Goal: Task Accomplishment & Management: Manage account settings

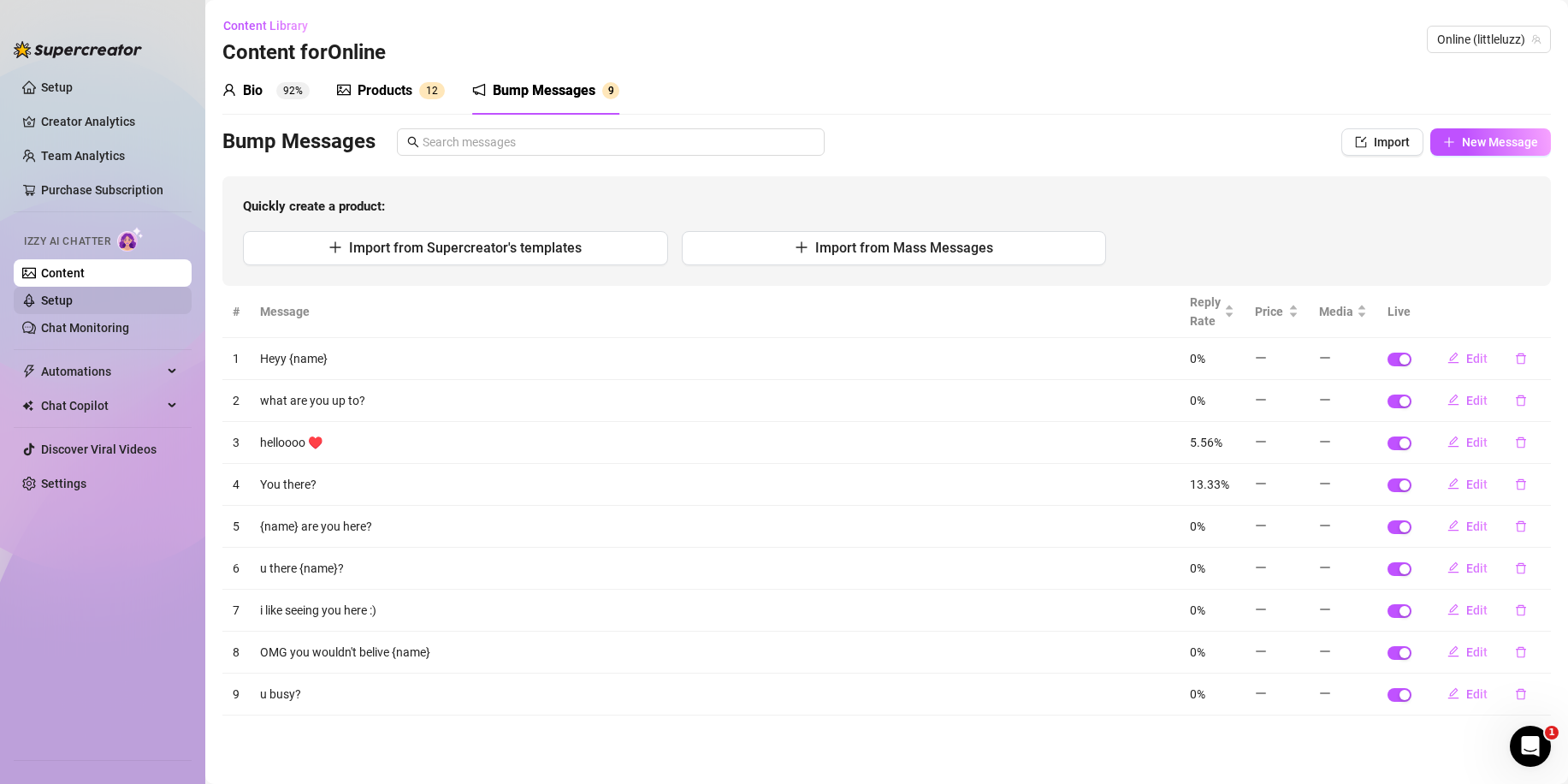
click at [73, 297] on link "Setup" at bounding box center [56, 299] width 32 height 14
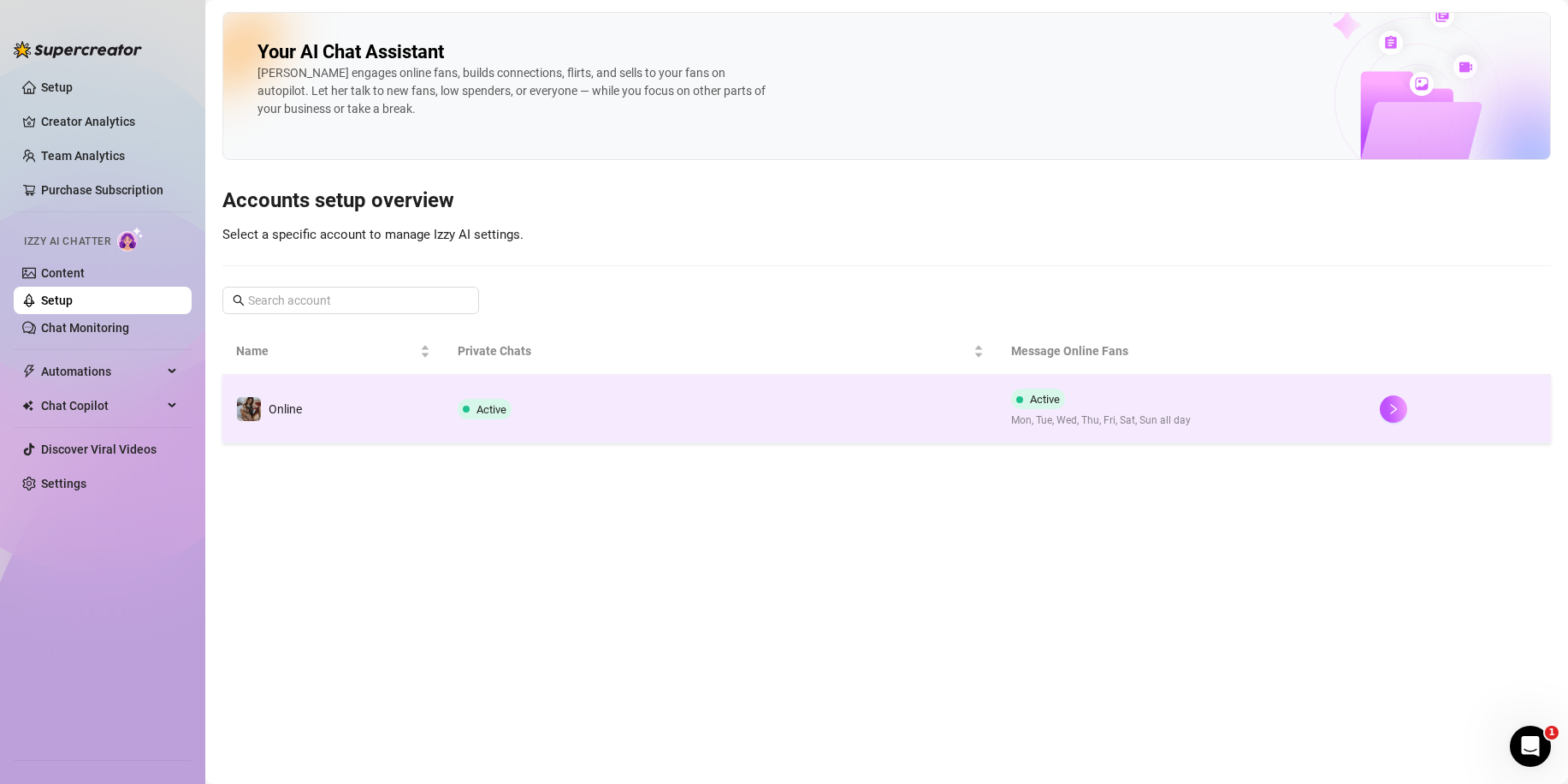
click at [727, 420] on td "Active" at bounding box center [720, 408] width 554 height 68
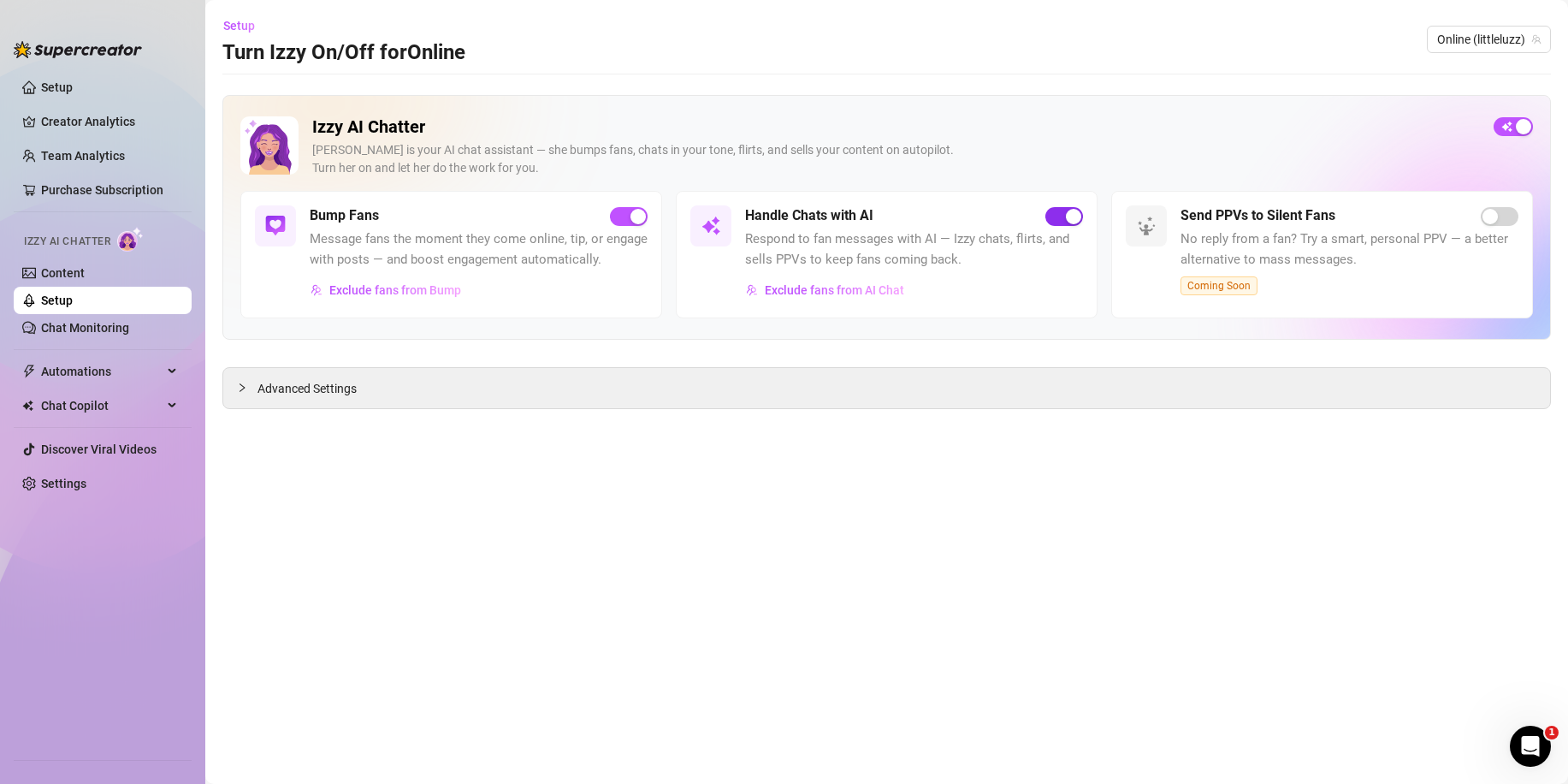
click at [1072, 211] on div "button" at bounding box center [1073, 216] width 15 height 15
click at [93, 122] on link "Creator Analytics" at bounding box center [109, 122] width 137 height 27
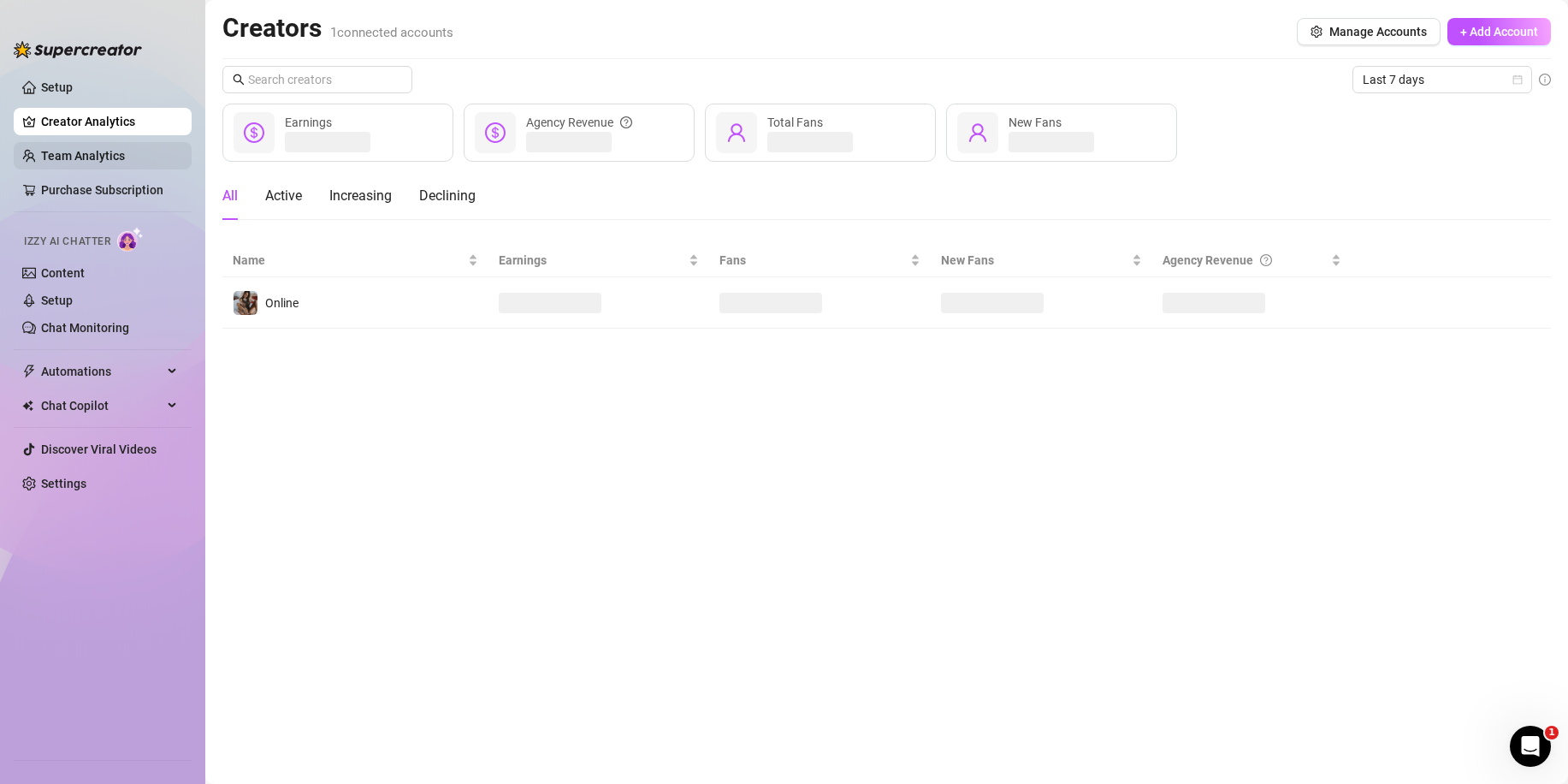
click at [99, 149] on link "Team Analytics" at bounding box center [83, 155] width 83 height 14
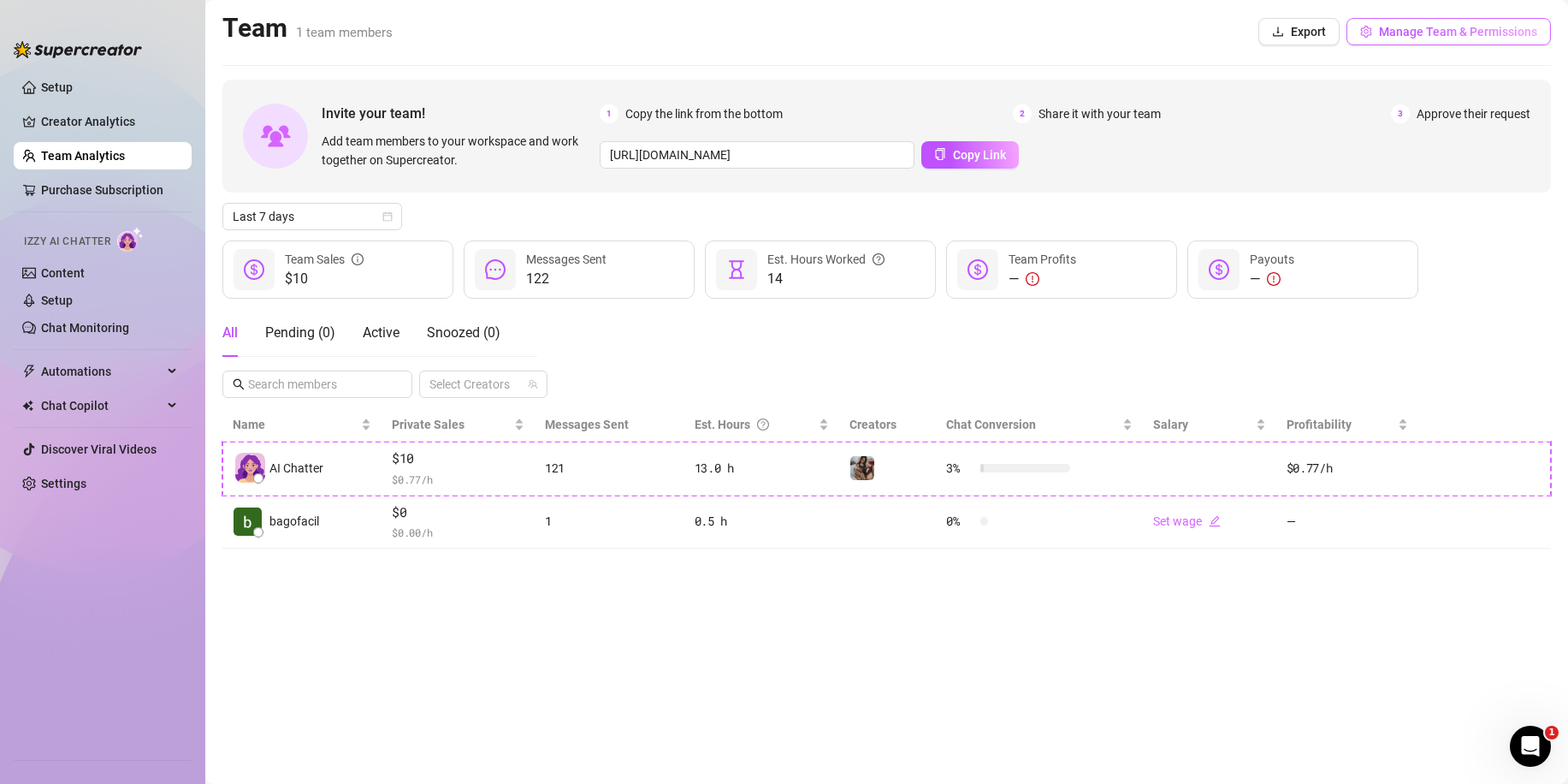
click at [1414, 40] on button "Manage Team & Permissions" at bounding box center [1448, 32] width 204 height 27
